Goal: Navigation & Orientation: Find specific page/section

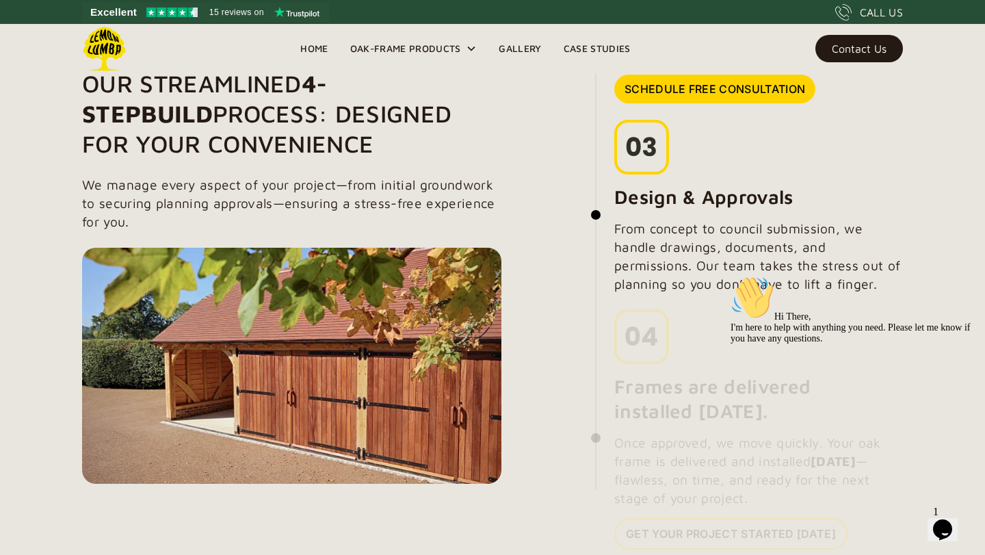
scroll to position [1400, 0]
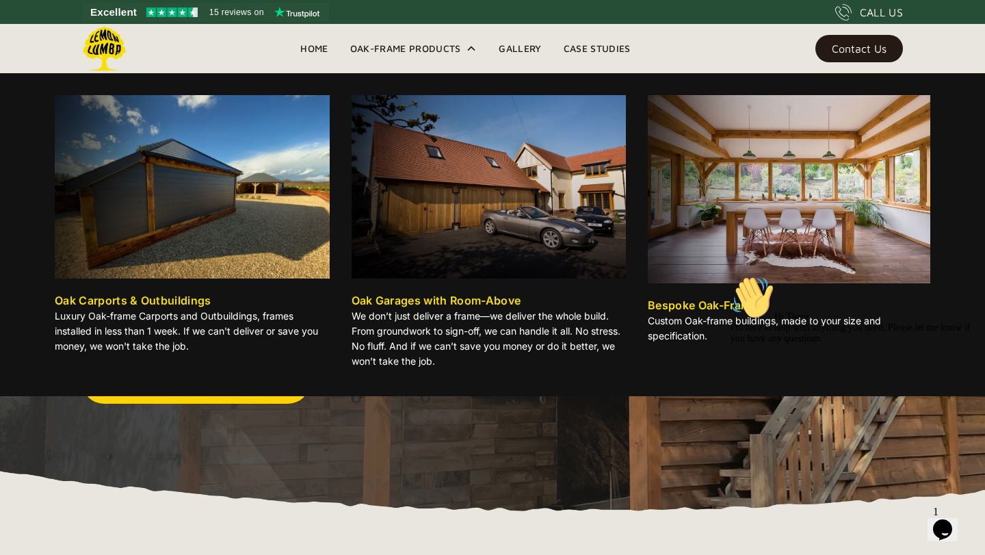
click at [307, 169] on img at bounding box center [192, 186] width 275 height 183
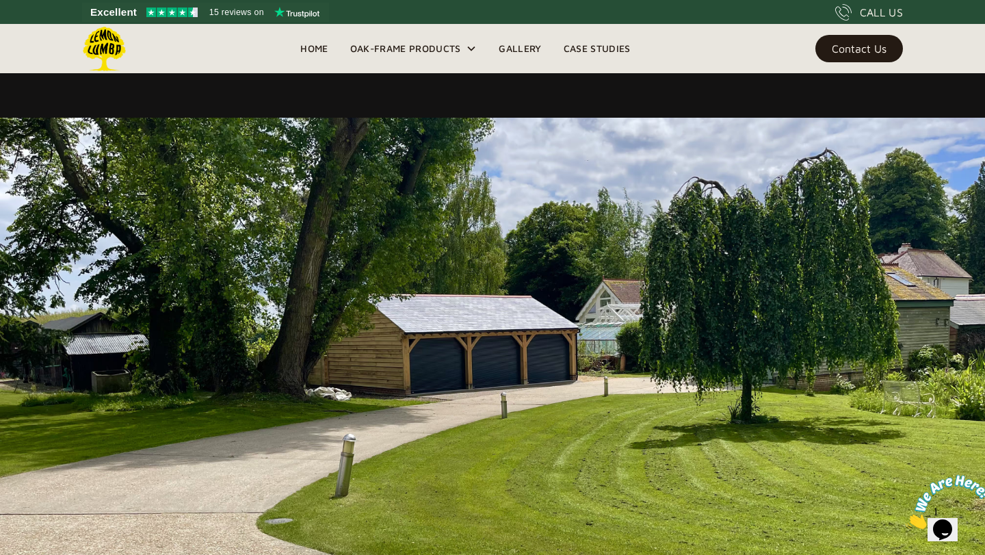
scroll to position [753, 0]
